Goal: Transaction & Acquisition: Purchase product/service

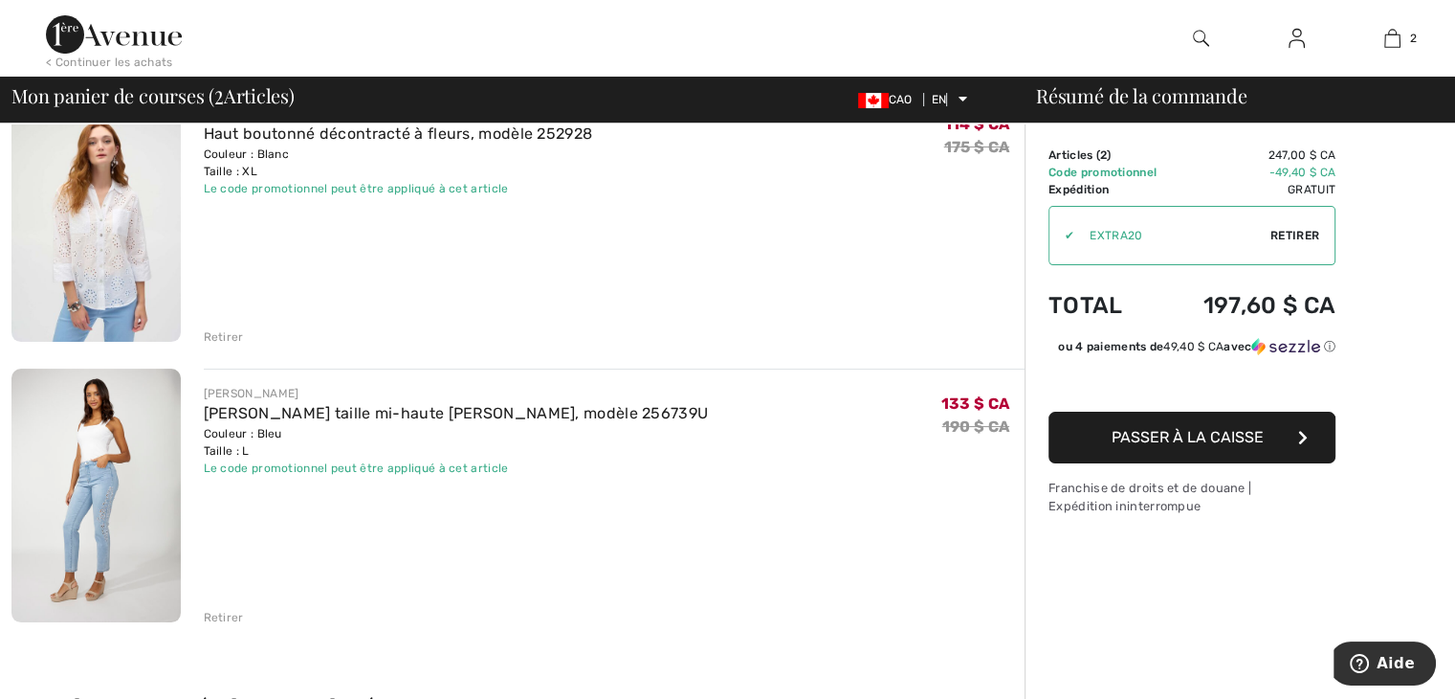
scroll to position [287, 0]
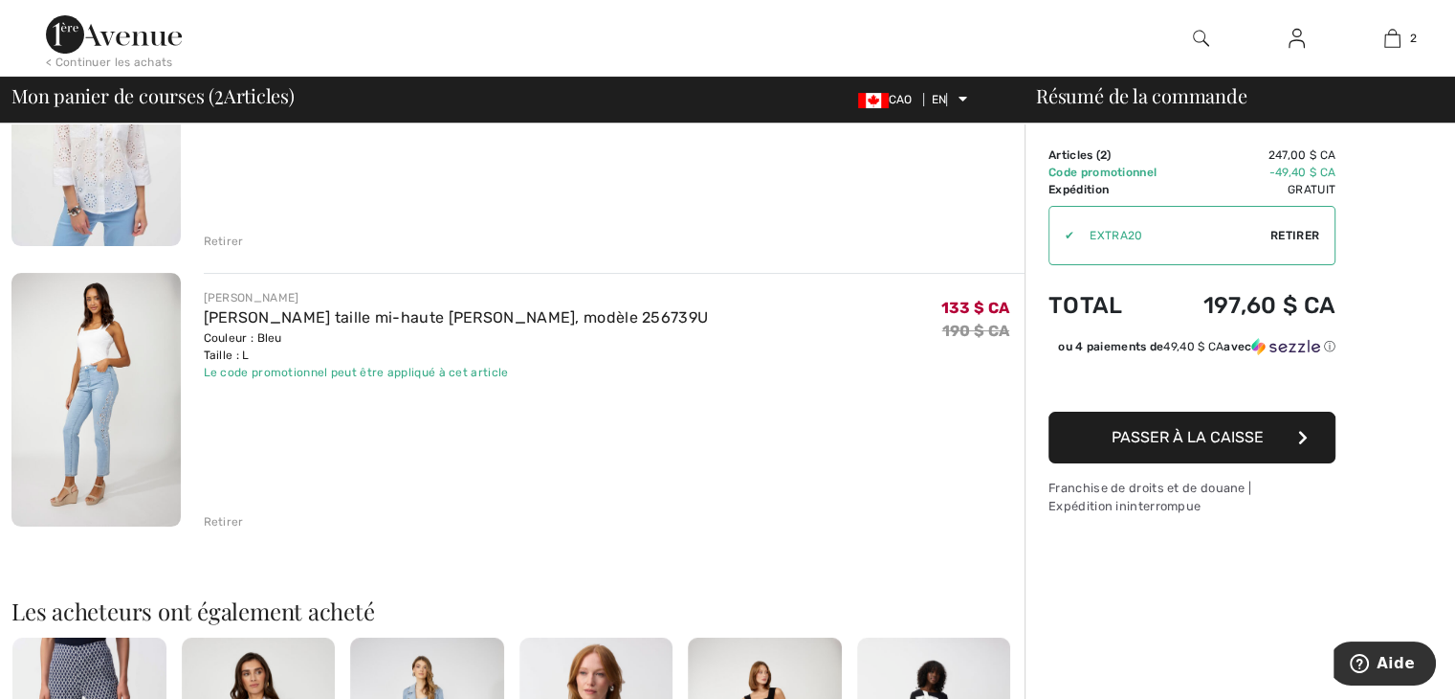
click at [217, 523] on font "Retirer" at bounding box center [224, 521] width 40 height 13
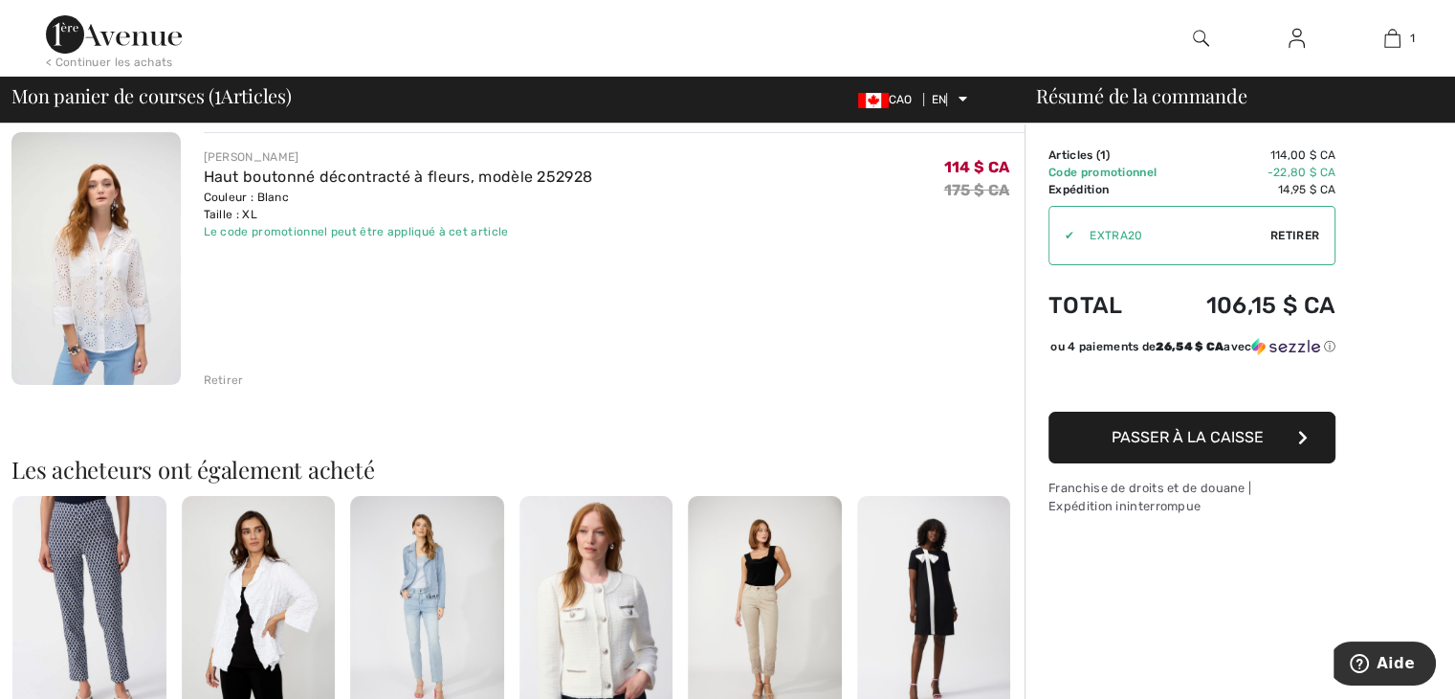
scroll to position [191, 0]
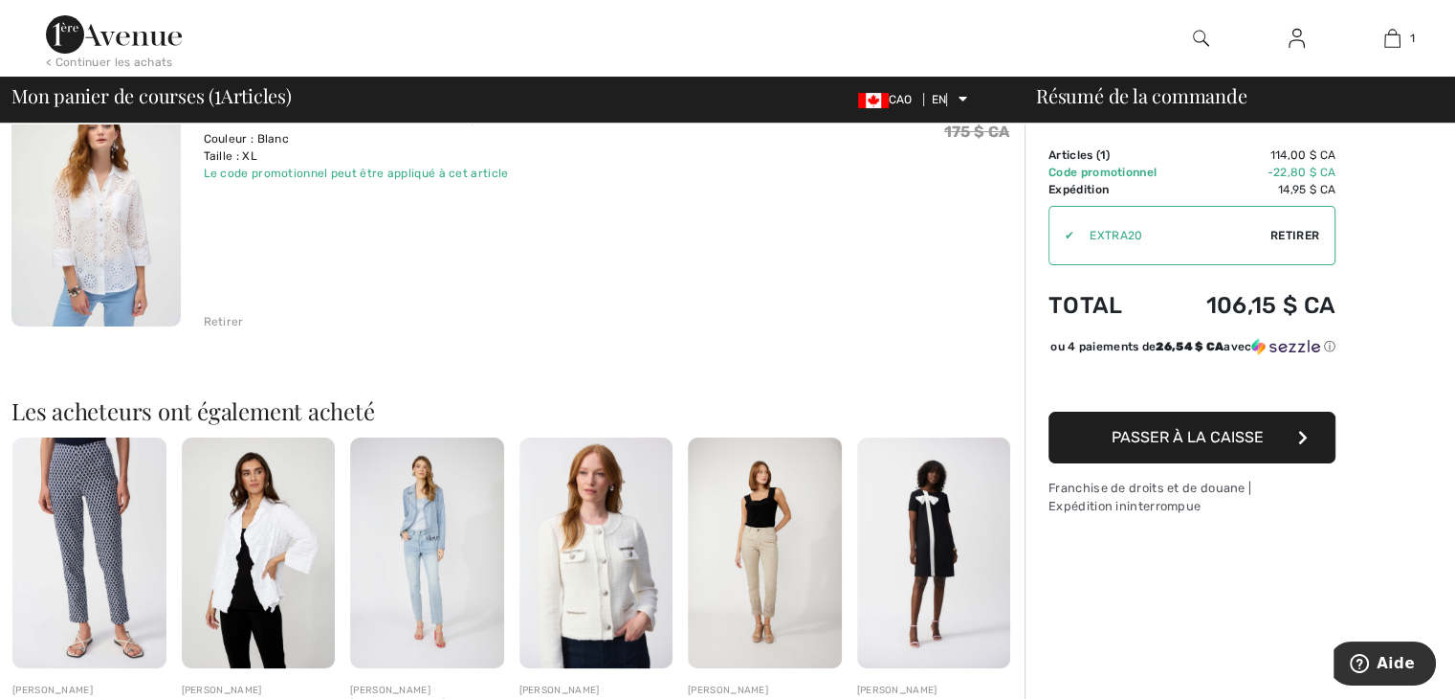
click at [1242, 446] on font "Passer à la caisse" at bounding box center [1188, 437] width 152 height 18
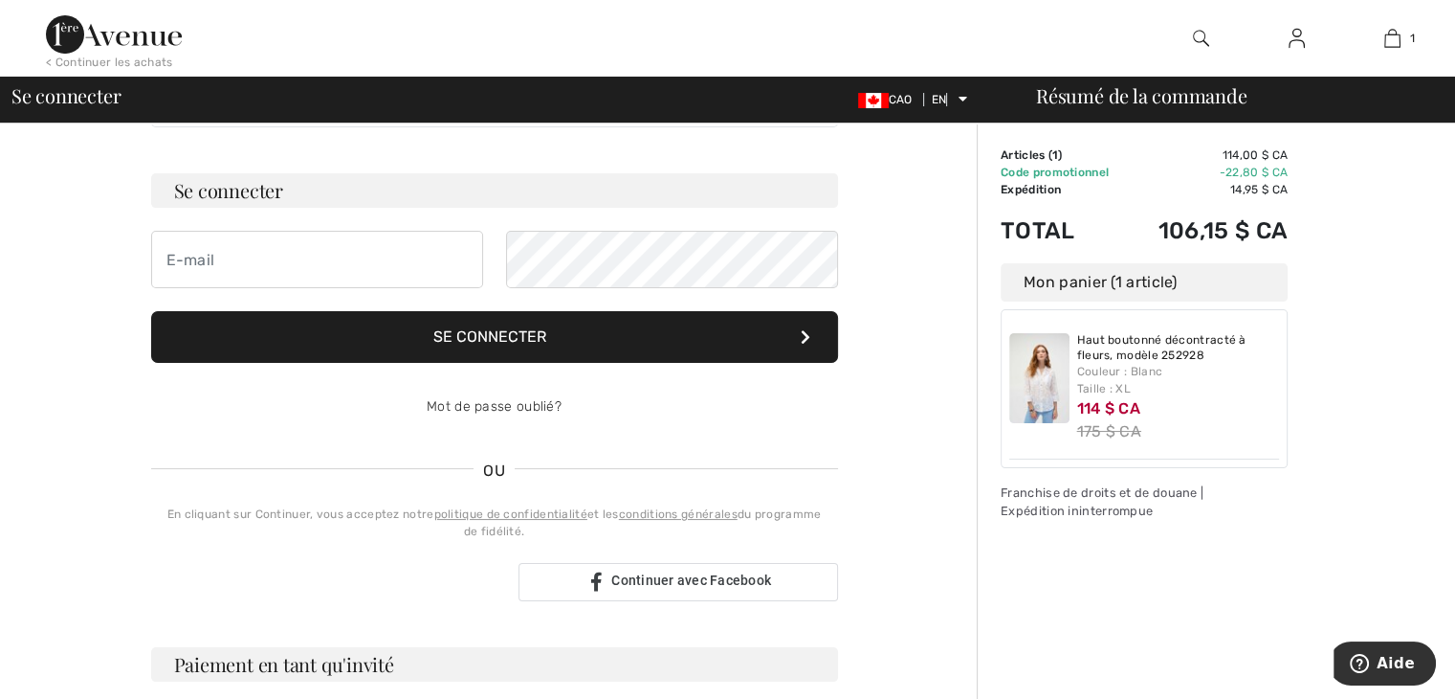
scroll to position [191, 0]
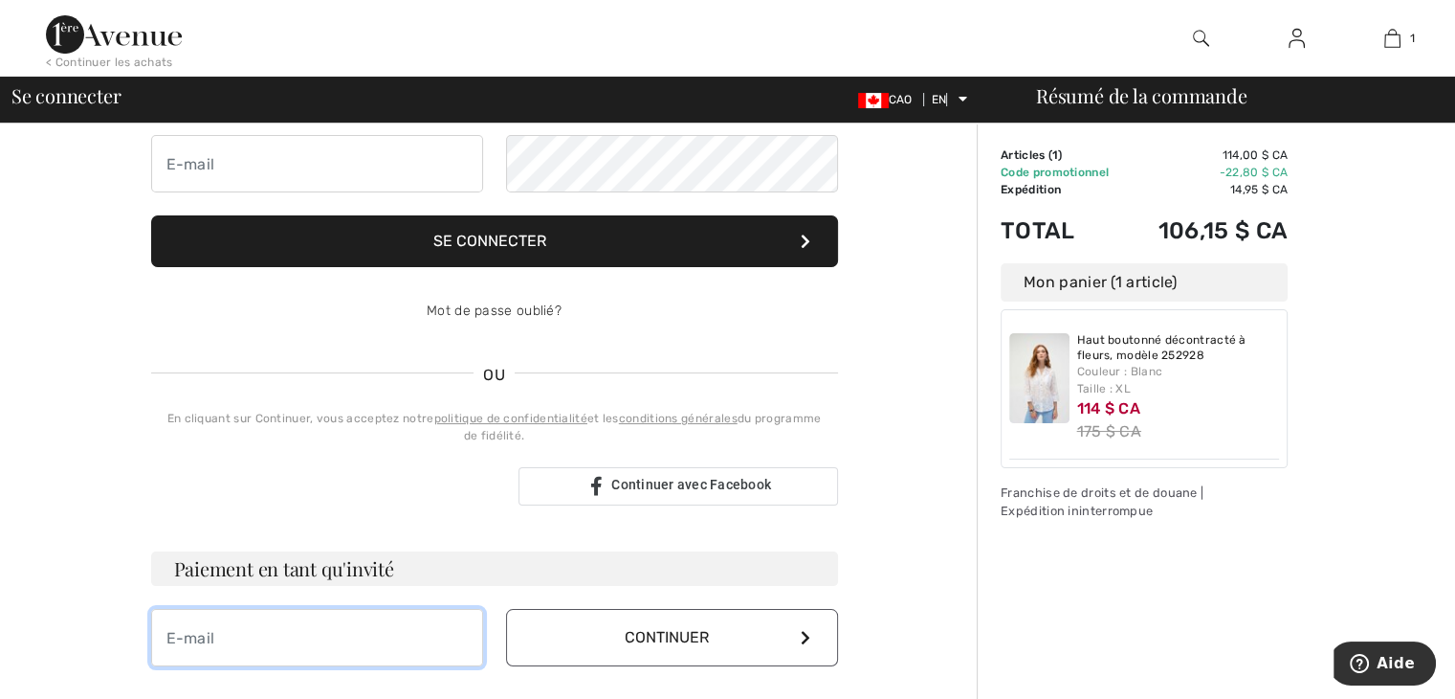
click at [237, 636] on input "email" at bounding box center [317, 637] width 332 height 57
type input "[EMAIL_ADDRESS][DOMAIN_NAME]"
click at [650, 630] on font "Continuer" at bounding box center [667, 637] width 84 height 18
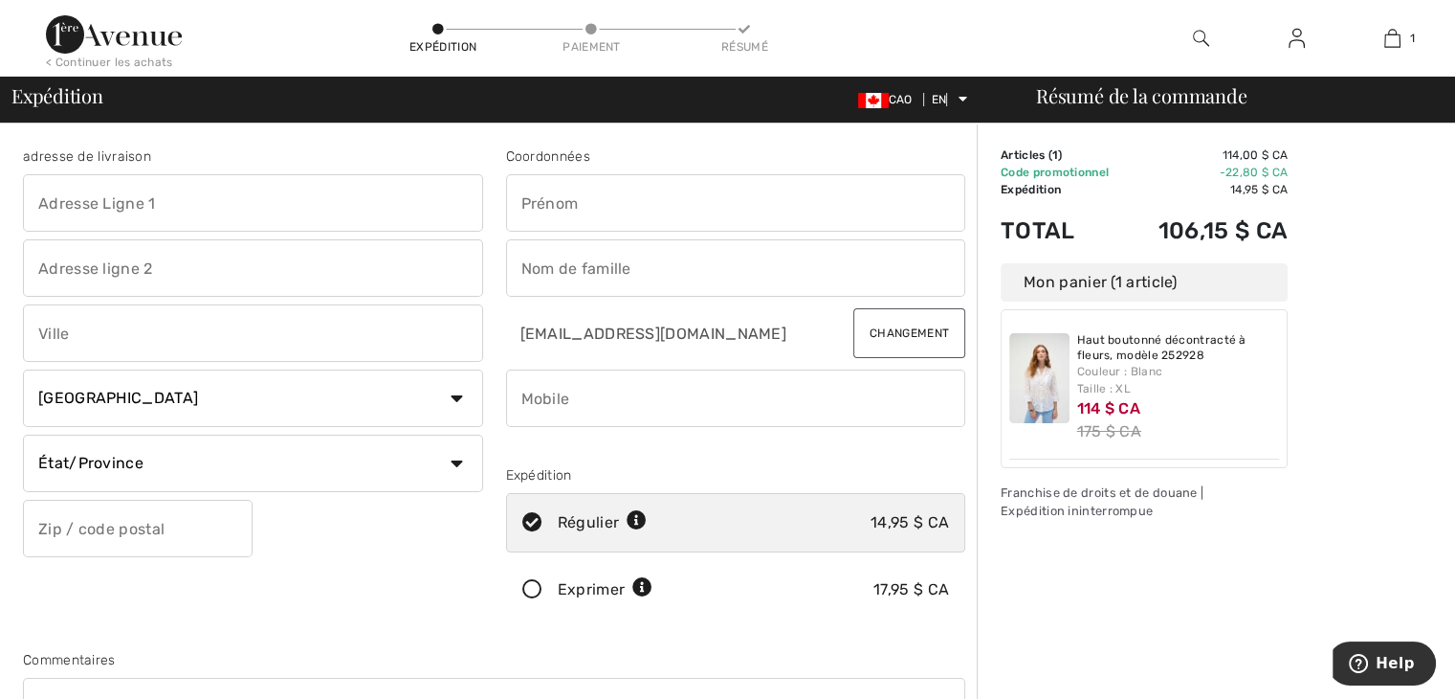
click at [233, 205] on input "text" at bounding box center [253, 202] width 460 height 57
type input "1036 boulevard Ste Anne"
type input "1"
type input "RIMOUSKI"
select select "QC"
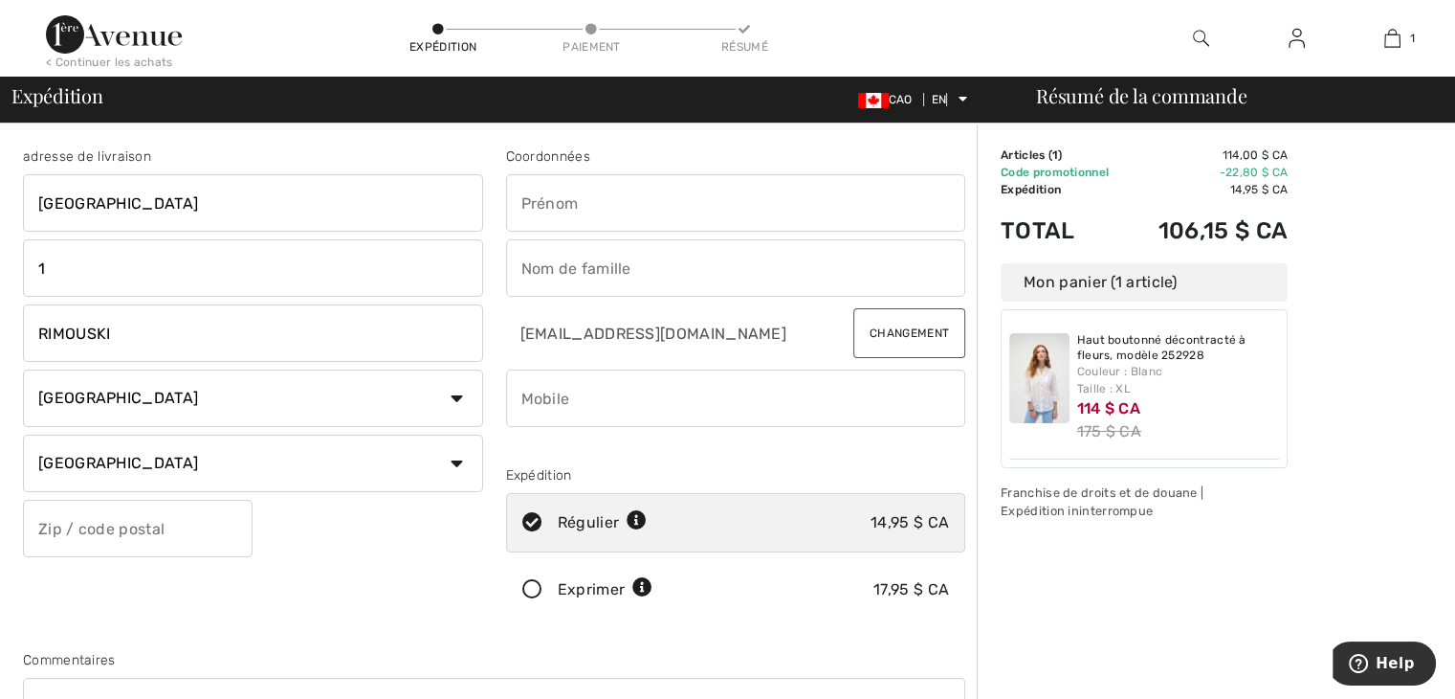
type input "G5M 1M6"
type input "Manon"
type input "Coll"
type input "4183301605"
type input "G5M1M6"
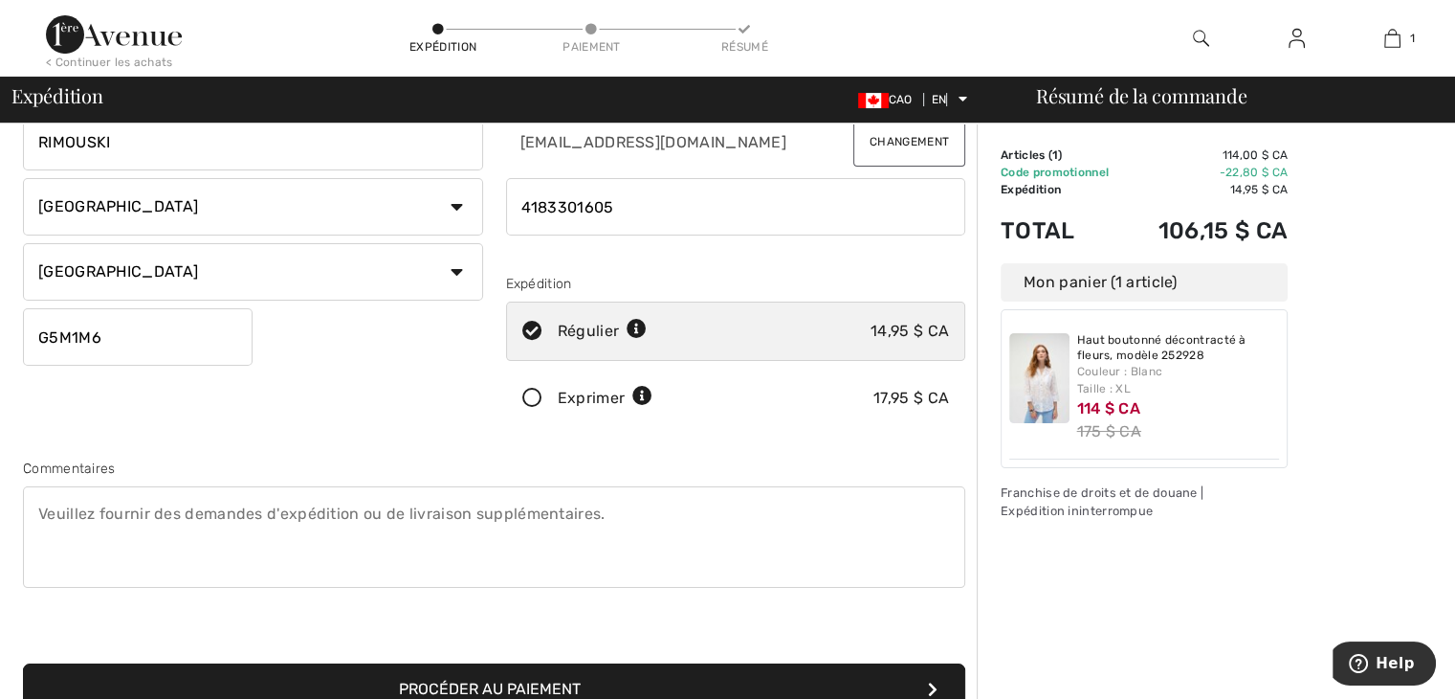
scroll to position [287, 0]
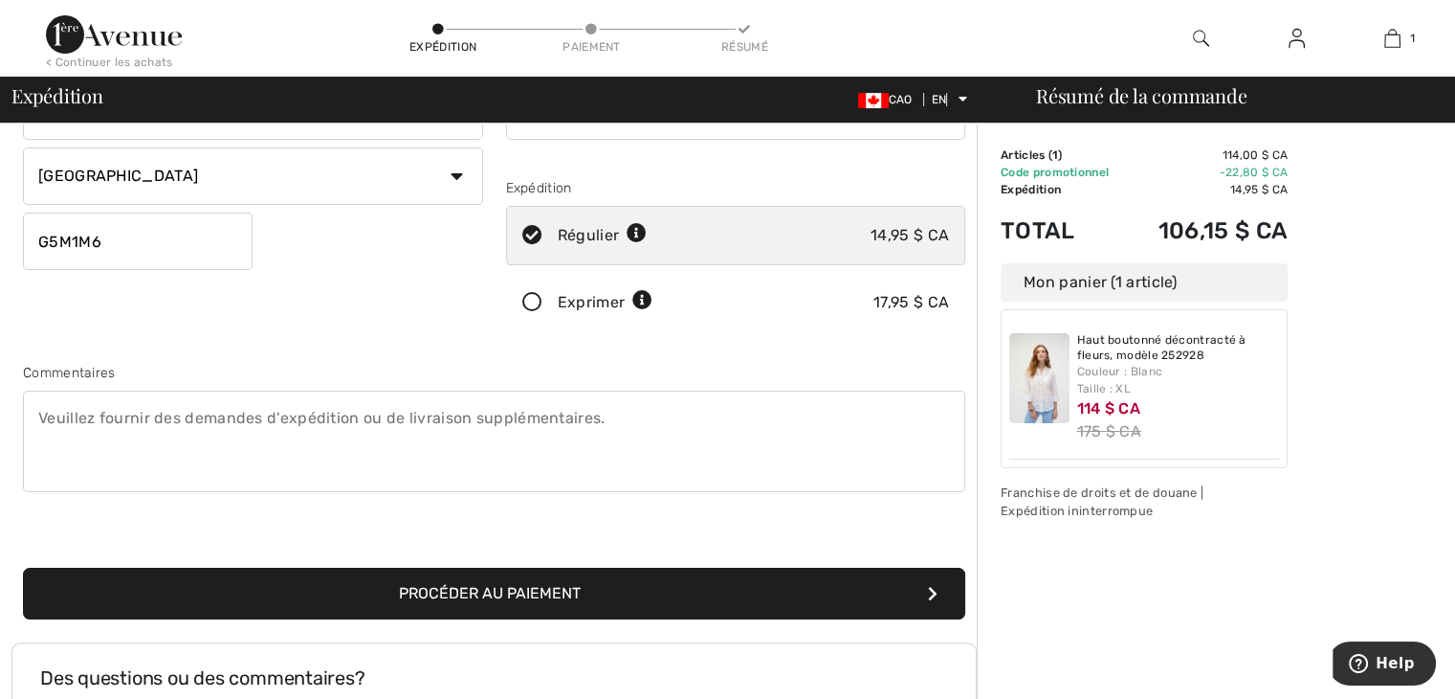
click at [704, 589] on button "Procéder au paiement" at bounding box center [494, 593] width 942 height 52
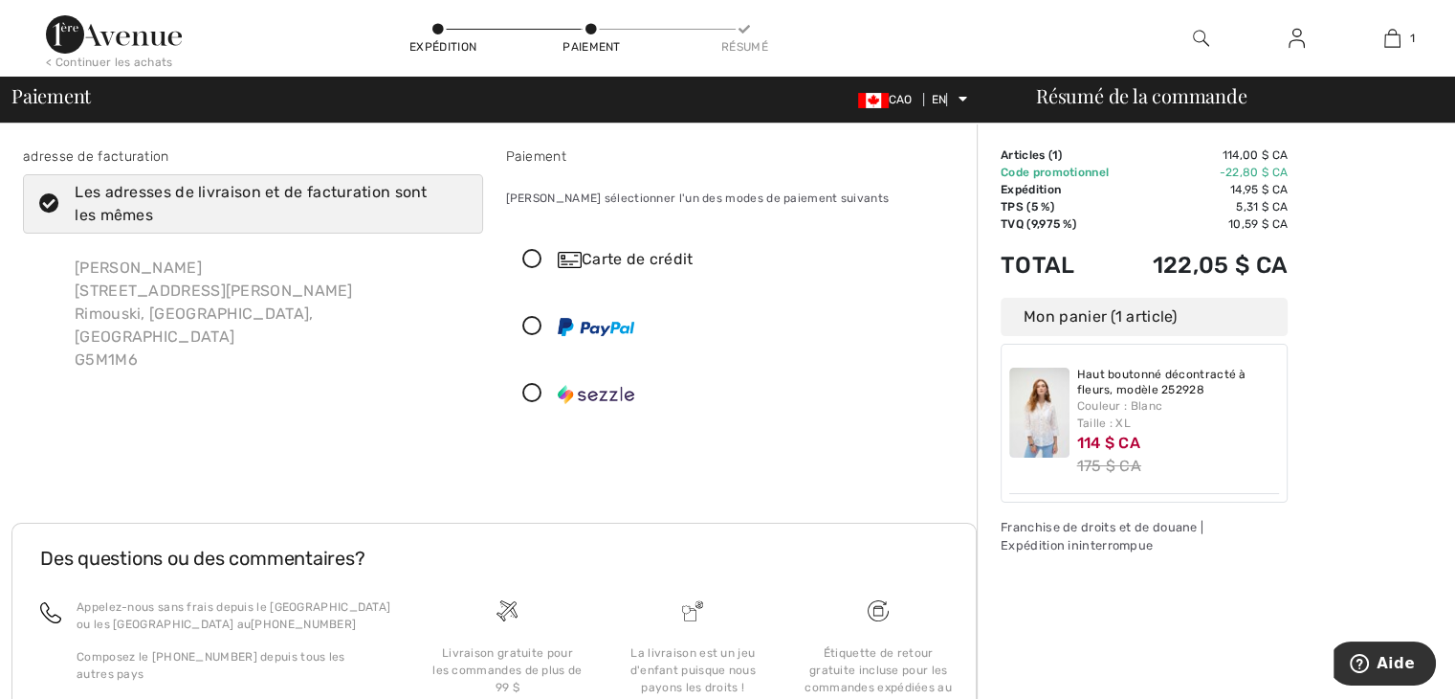
click at [531, 391] on icon at bounding box center [532, 394] width 51 height 20
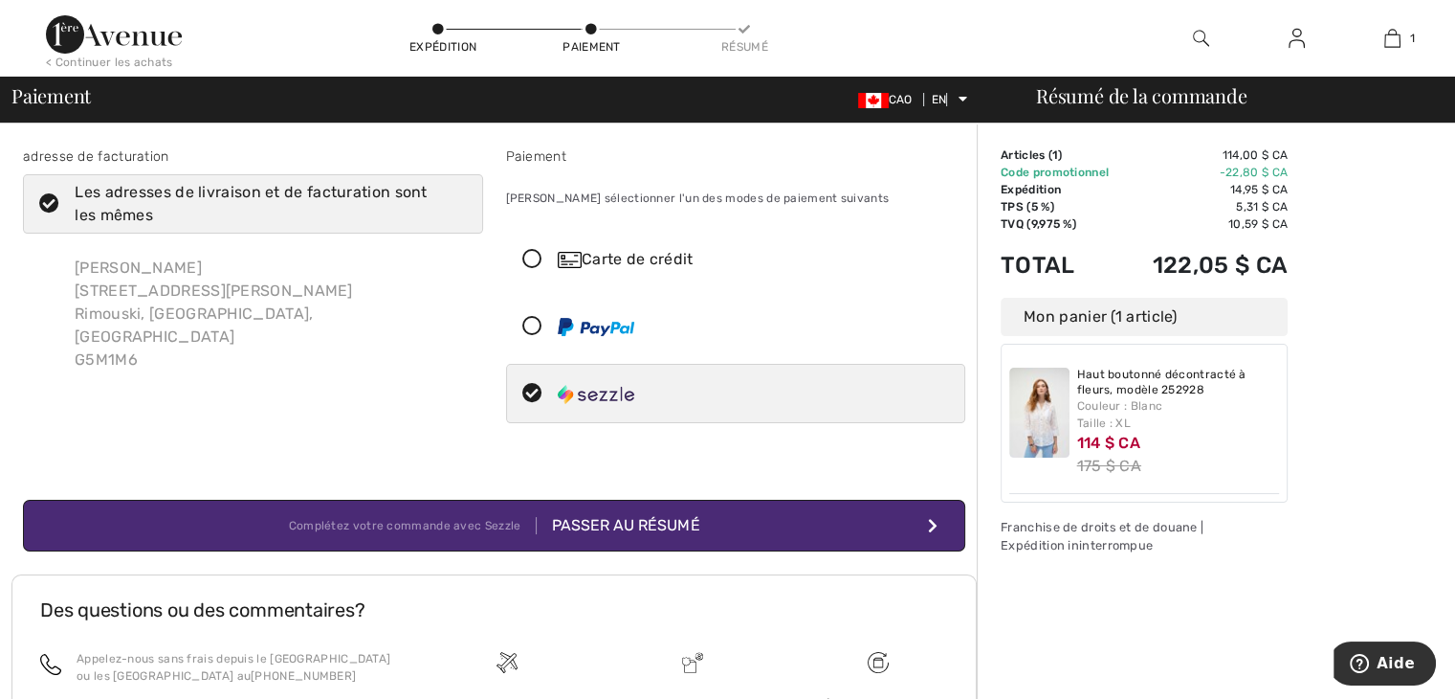
click at [836, 513] on button "Complétez votre commande avec Sezzle Passer au résumé" at bounding box center [494, 525] width 942 height 52
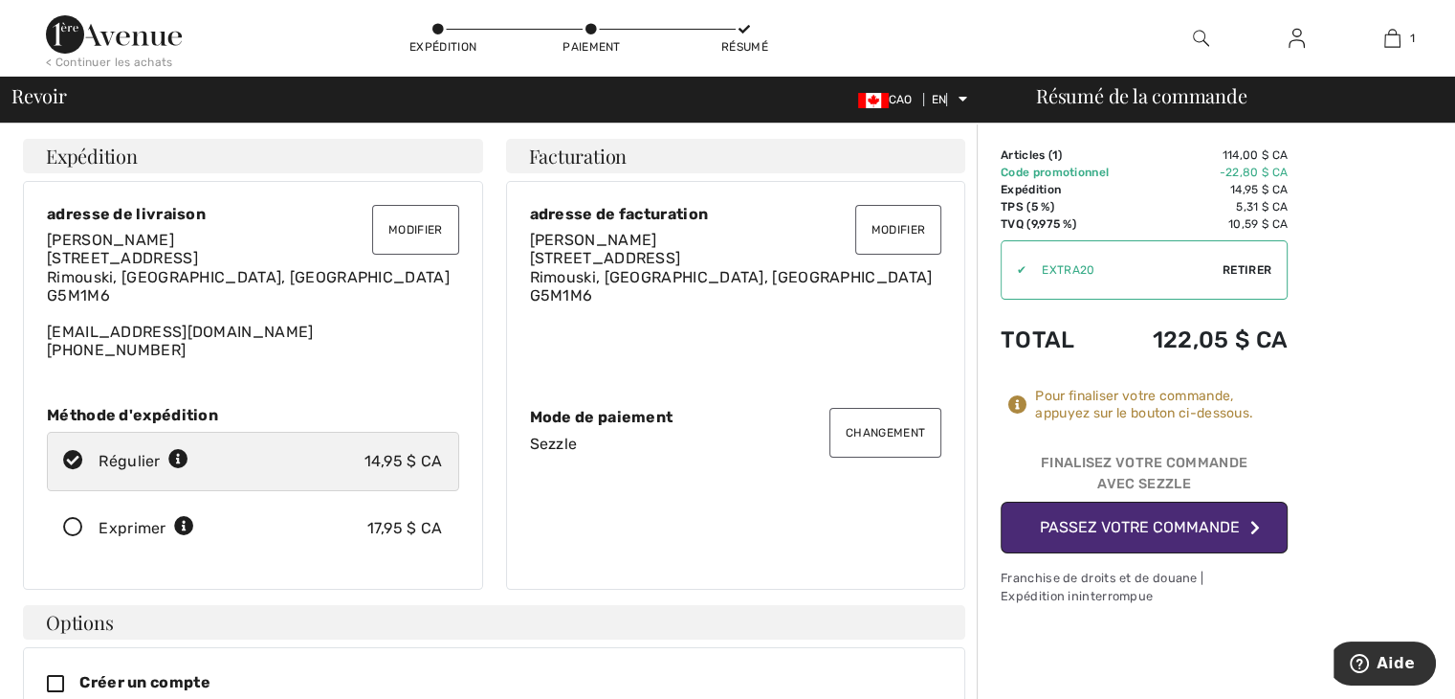
click at [1122, 518] on font "Passez votre commande" at bounding box center [1140, 527] width 200 height 18
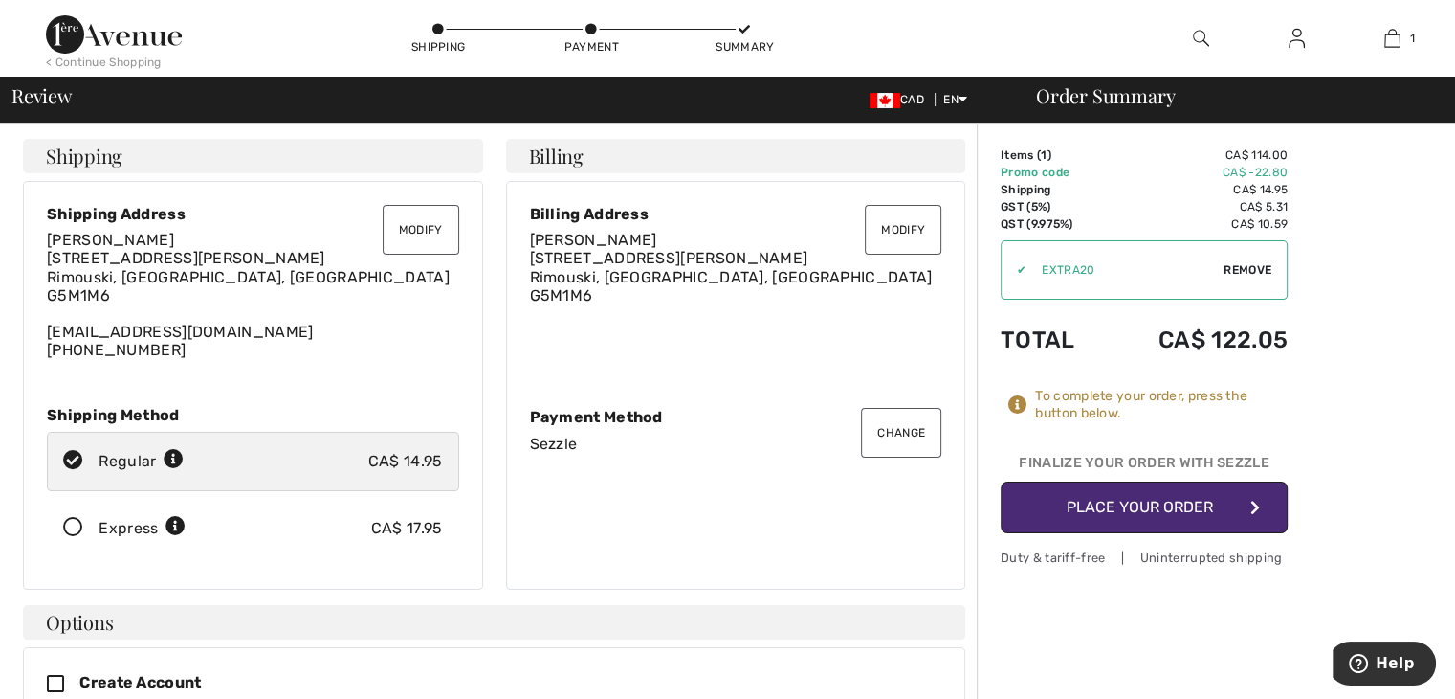
click at [1114, 504] on button "Place Your Order" at bounding box center [1144, 507] width 287 height 52
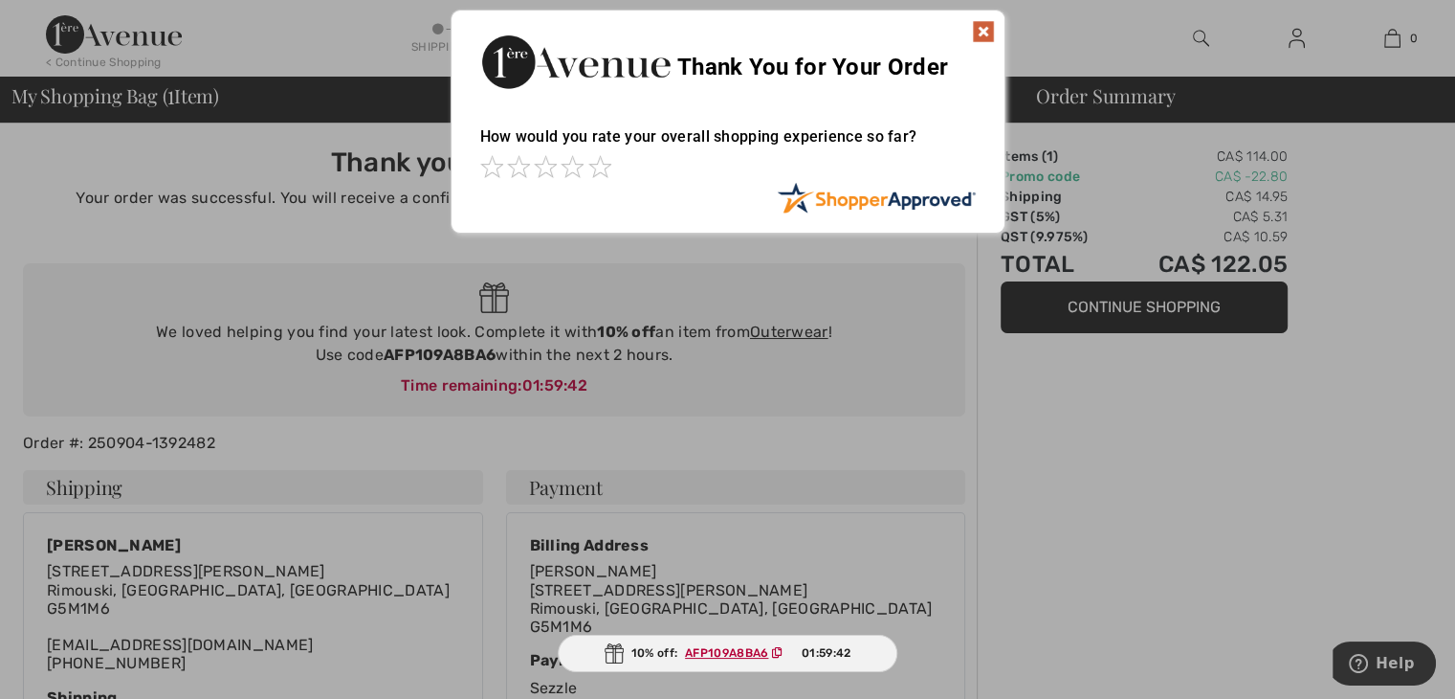
scroll to position [96, 0]
